Goal: Information Seeking & Learning: Check status

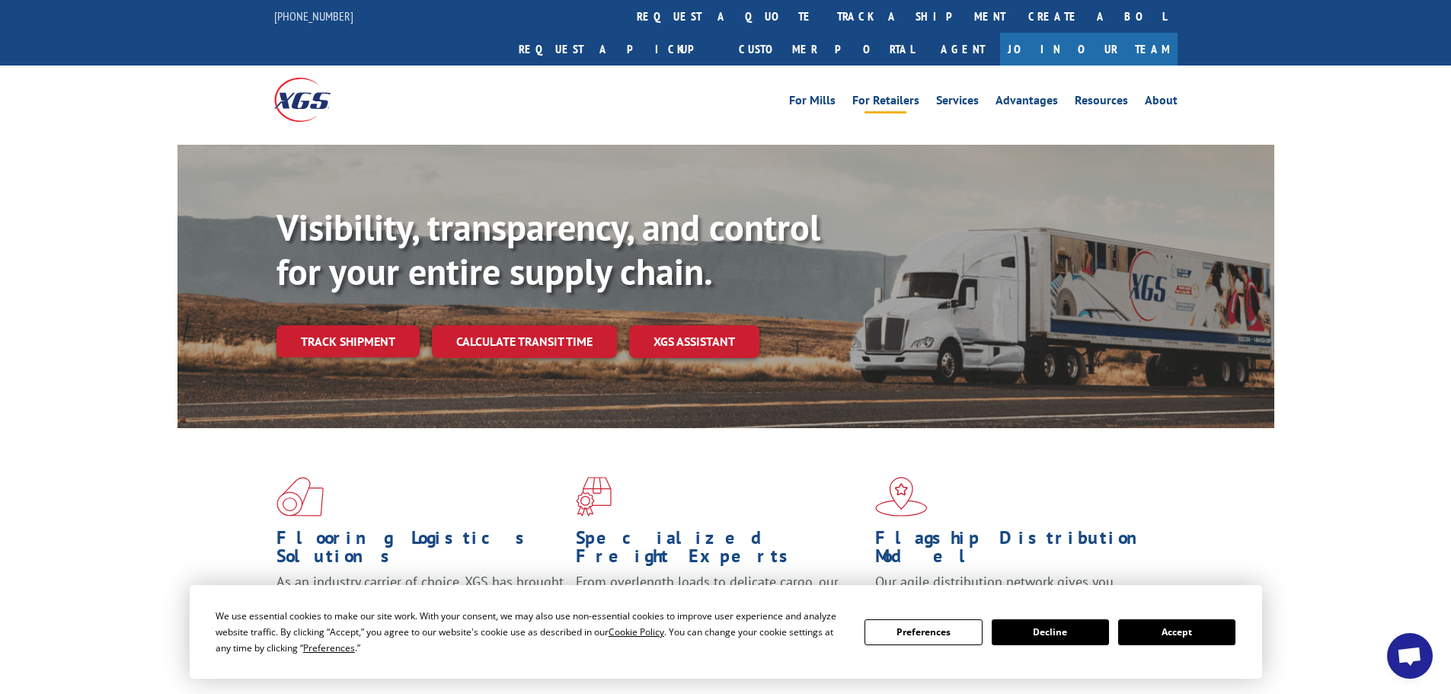
click at [906, 94] on link "For Retailers" at bounding box center [885, 102] width 67 height 17
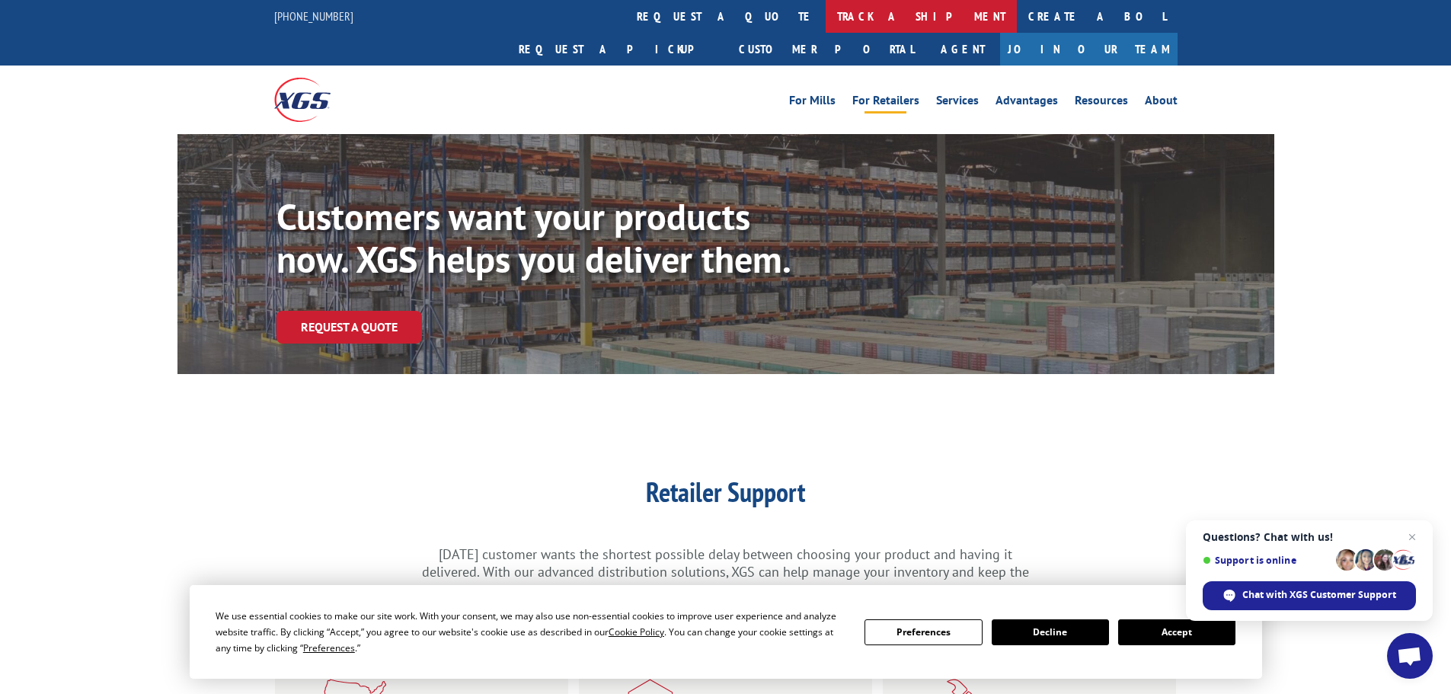
click at [826, 15] on link "track a shipment" at bounding box center [921, 16] width 191 height 33
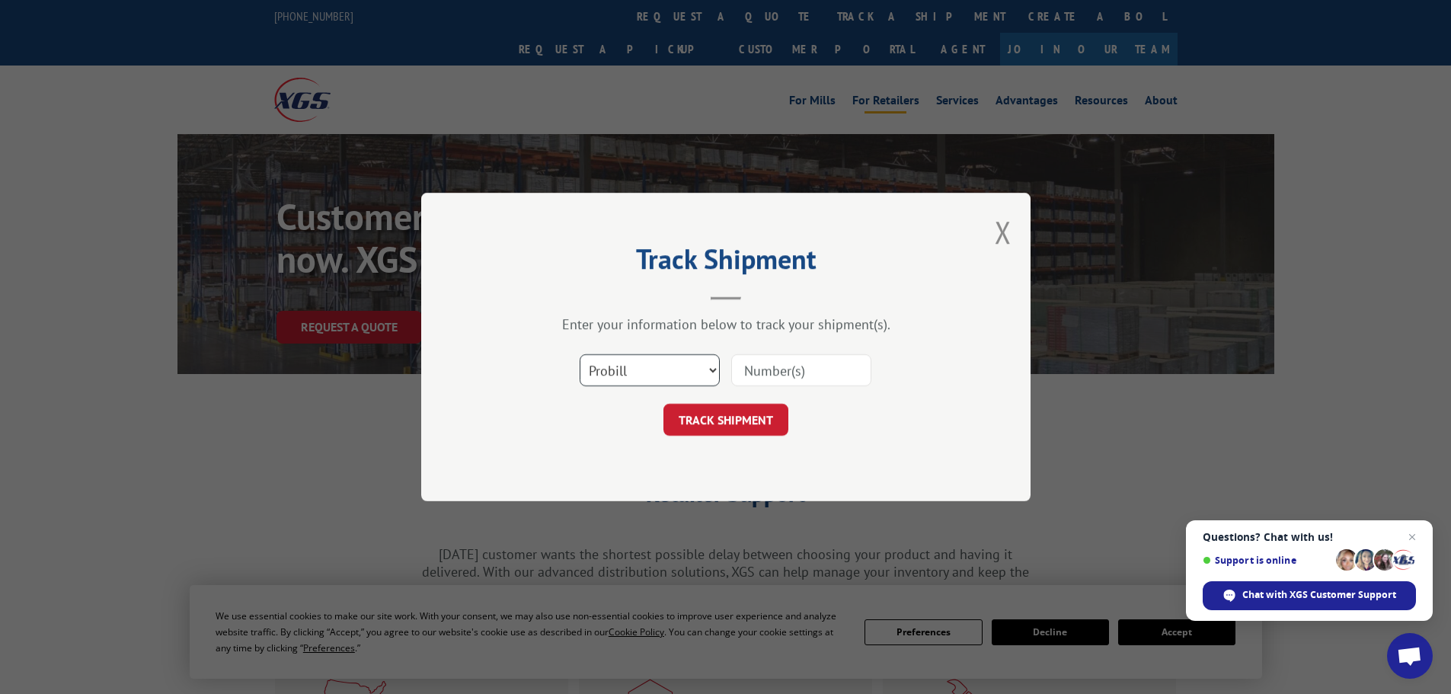
click at [626, 376] on select "Select category... Probill BOL PO" at bounding box center [650, 370] width 140 height 32
select select "po"
click at [580, 354] on select "Select category... Probill BOL PO" at bounding box center [650, 370] width 140 height 32
click at [827, 362] on input at bounding box center [801, 370] width 140 height 32
paste input "02505953"
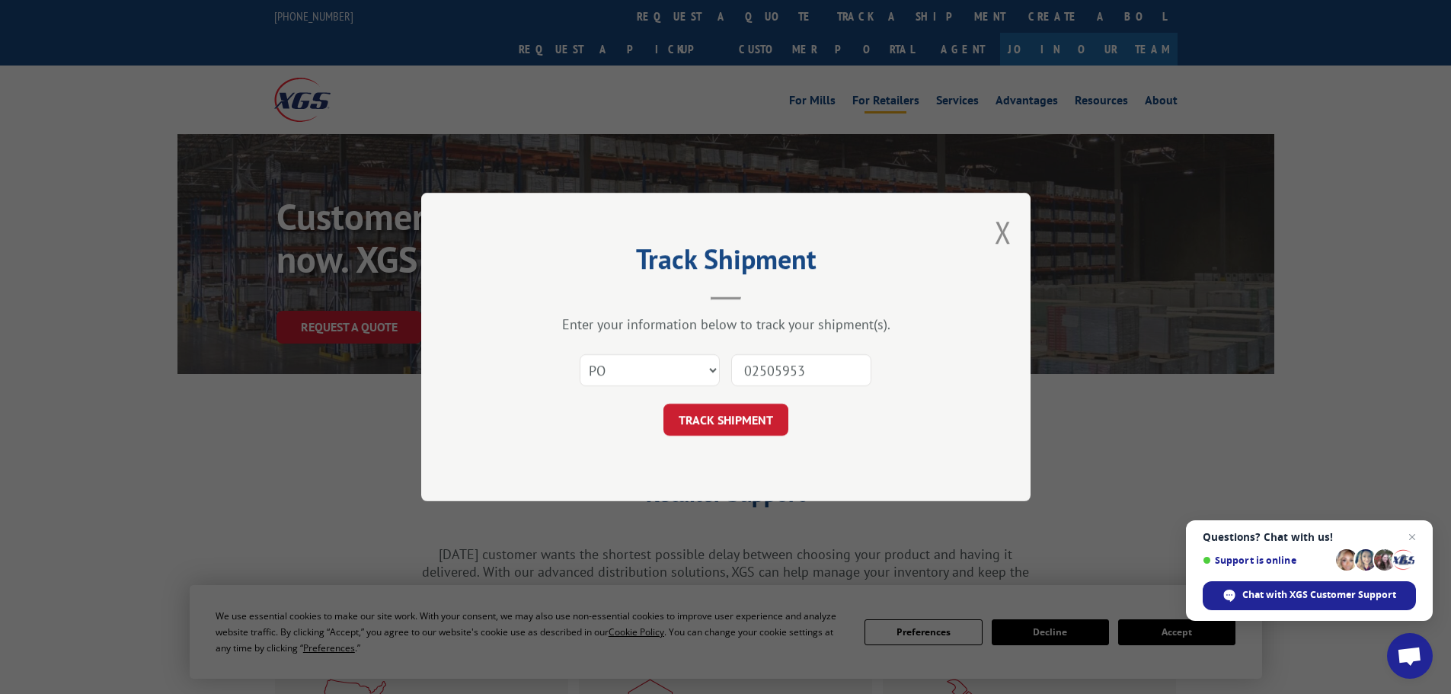
type input "02505953"
click at [664, 404] on button "TRACK SHIPMENT" at bounding box center [726, 420] width 125 height 32
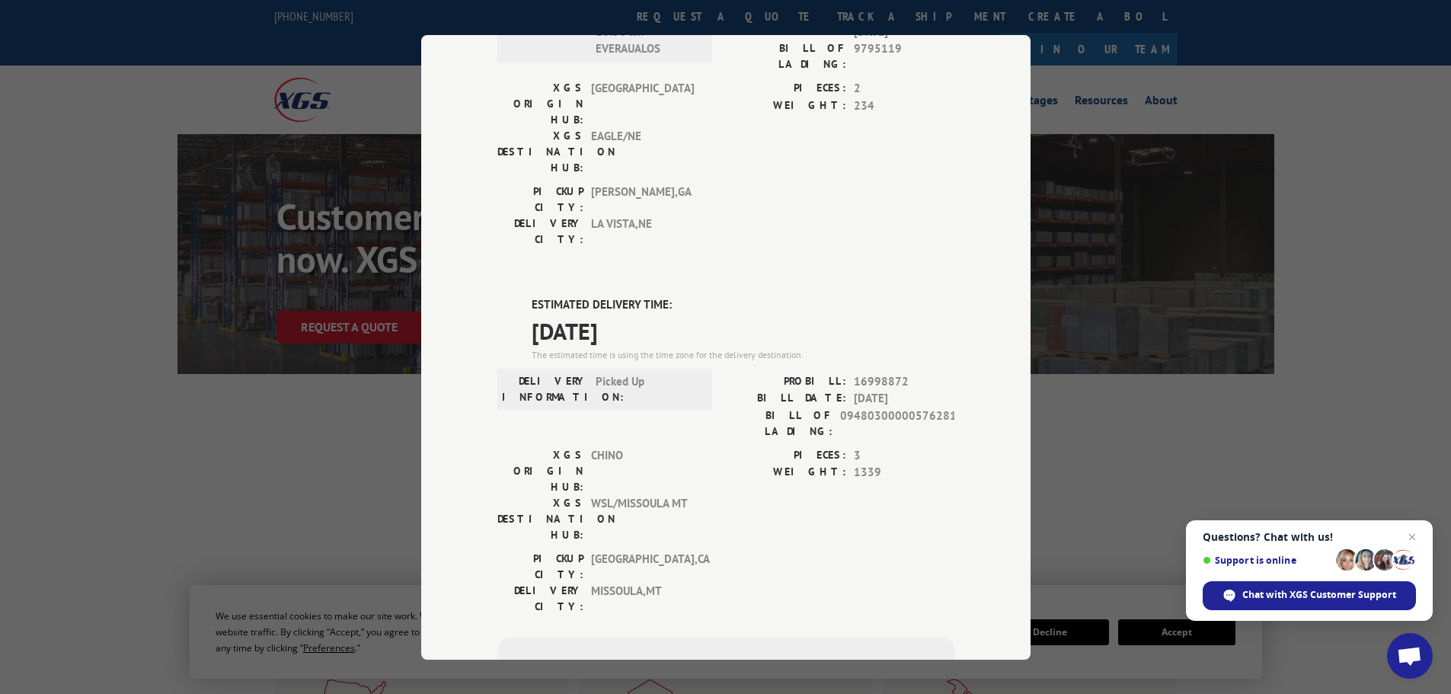
scroll to position [559, 0]
